Goal: Information Seeking & Learning: Learn about a topic

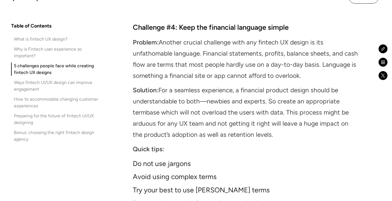
scroll to position [3305, 0]
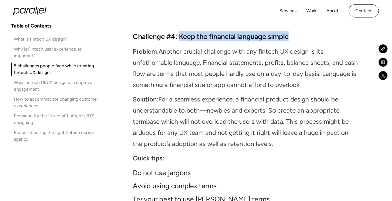
drag, startPoint x: 291, startPoint y: 45, endPoint x: 179, endPoint y: 41, distance: 112.7
click at [179, 41] on strong "Challenge #4: Keep the financial language simple" at bounding box center [211, 36] width 156 height 8
drag, startPoint x: 179, startPoint y: 41, endPoint x: 274, endPoint y: 42, distance: 95.5
click at [274, 41] on strong "Challenge #4: Keep the financial language simple" at bounding box center [211, 36] width 156 height 8
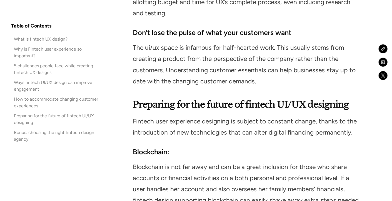
scroll to position [5357, 0]
click at [42, 40] on div "What is fintech UX design?" at bounding box center [41, 39] width 54 height 7
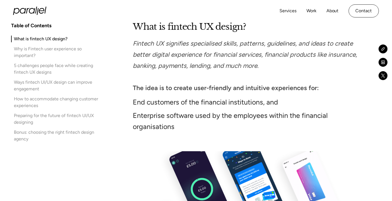
scroll to position [929, 0]
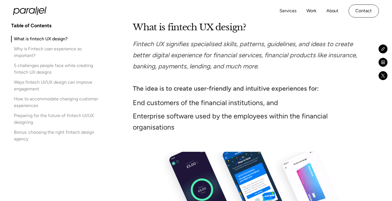
click at [133, 26] on h2 "What is fintech UX design?" at bounding box center [246, 27] width 226 height 13
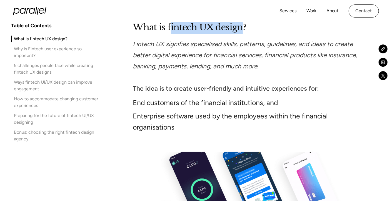
drag, startPoint x: 169, startPoint y: 27, endPoint x: 241, endPoint y: 26, distance: 72.5
click at [241, 26] on h2 "What is fintech UX design?" at bounding box center [246, 27] width 226 height 13
drag, startPoint x: 241, startPoint y: 26, endPoint x: 166, endPoint y: 26, distance: 74.9
click at [166, 26] on h2 "What is fintech UX design?" at bounding box center [246, 27] width 226 height 13
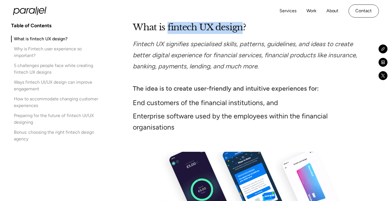
copy h2 "fintech UX design"
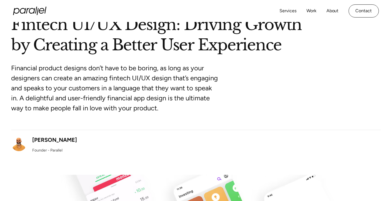
scroll to position [44, 0]
